Goal: Task Accomplishment & Management: Use online tool/utility

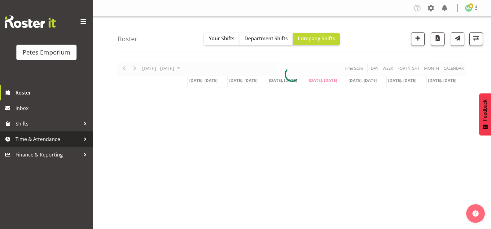
click at [25, 140] on span "Time & Attendance" at bounding box center [47, 138] width 65 height 9
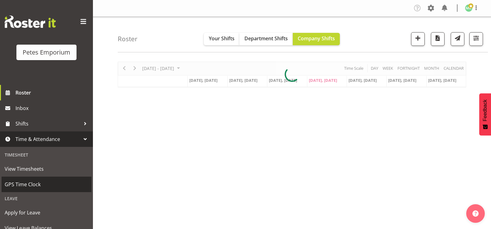
click at [18, 184] on span "GPS Time Clock" at bounding box center [47, 184] width 84 height 9
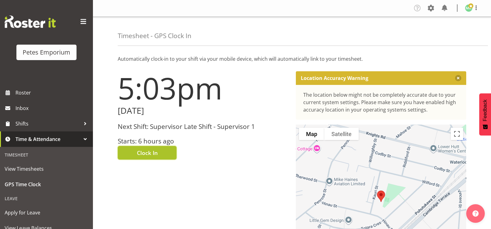
click at [144, 153] on span "Clock In" at bounding box center [147, 153] width 21 height 8
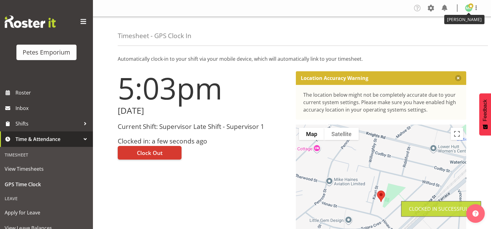
click at [470, 7] on span at bounding box center [470, 5] width 5 height 5
click at [449, 31] on link "Log Out" at bounding box center [449, 32] width 59 height 11
